Goal: Book appointment/travel/reservation

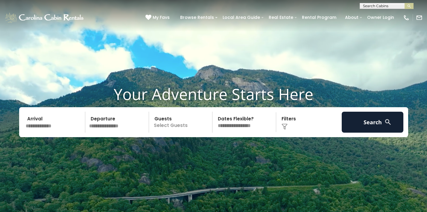
scroll to position [0, 0]
click at [372, 5] on input "text" at bounding box center [386, 7] width 52 height 6
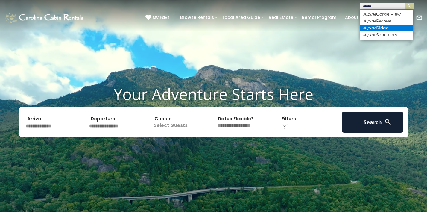
type input "******"
click at [372, 28] on em "Alpine" at bounding box center [369, 27] width 13 height 5
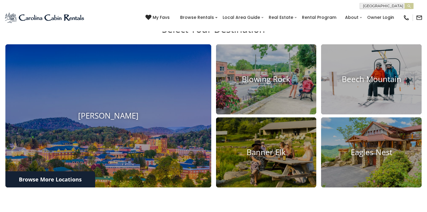
scroll to position [205, 0]
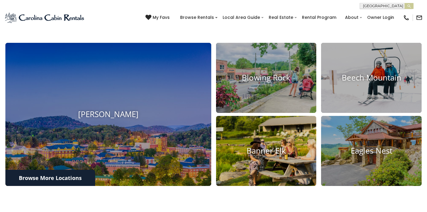
click at [239, 142] on img at bounding box center [266, 150] width 110 height 77
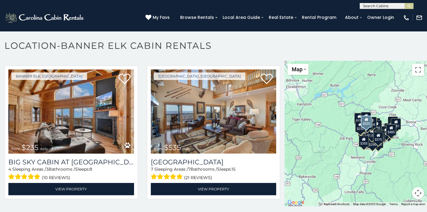
scroll to position [3, 0]
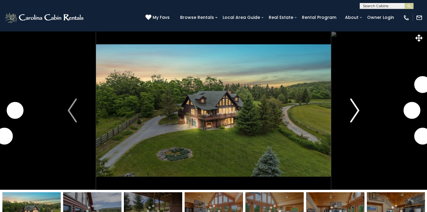
click at [357, 104] on img "Next" at bounding box center [354, 110] width 9 height 24
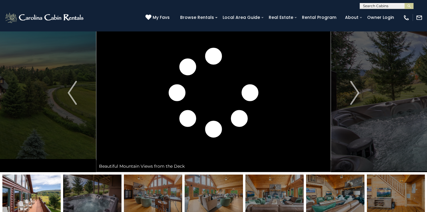
scroll to position [48, 0]
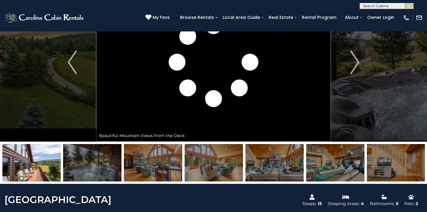
click at [105, 162] on img at bounding box center [92, 162] width 58 height 37
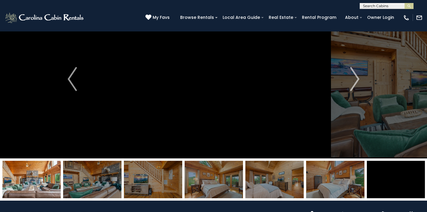
scroll to position [39, 0]
